Goal: Task Accomplishment & Management: Manage account settings

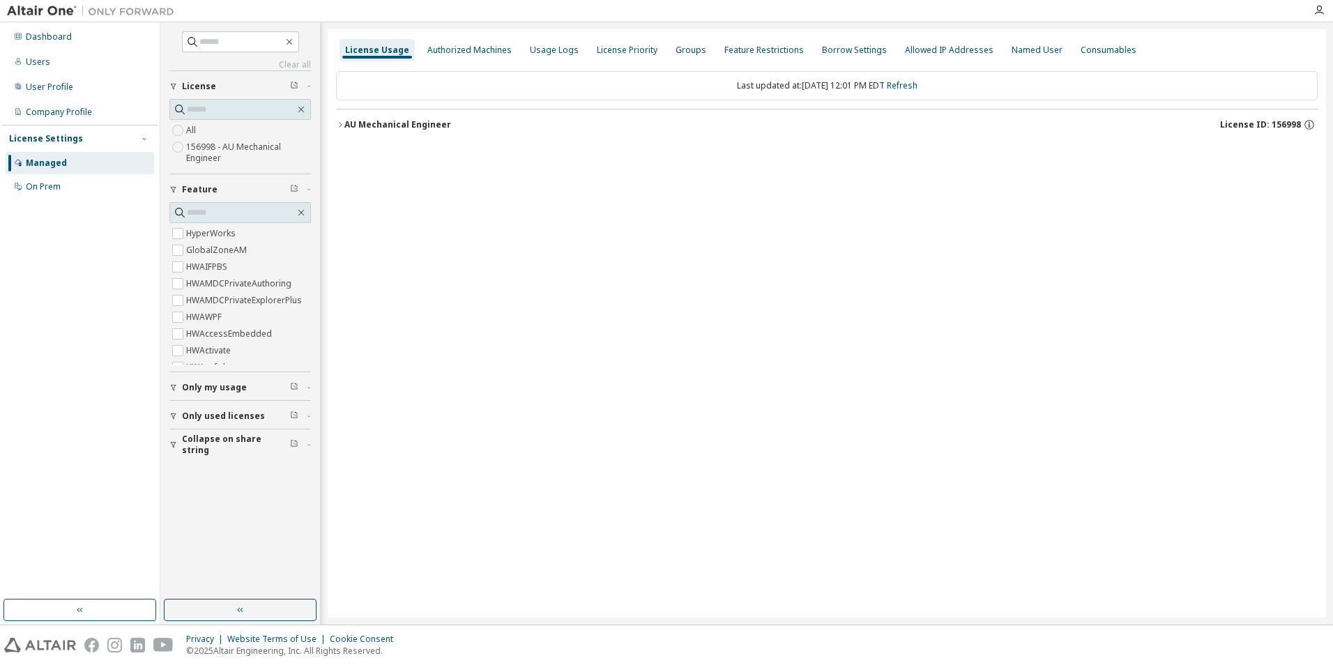
click at [432, 133] on button "AU Mechanical Engineer License ID: 156998" at bounding box center [826, 124] width 981 height 31
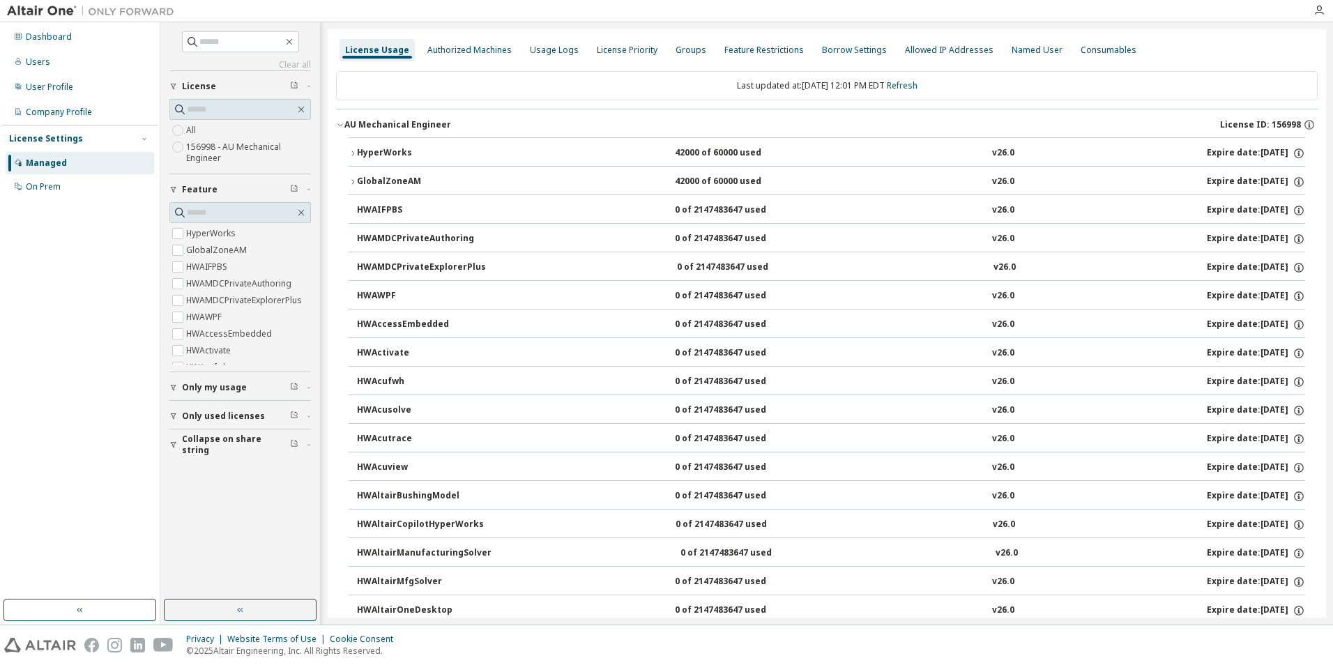
click at [435, 145] on button "HyperWorks 42000 of 60000 used v26.0 Expire date: [DATE]" at bounding box center [826, 153] width 956 height 31
